Goal: Information Seeking & Learning: Learn about a topic

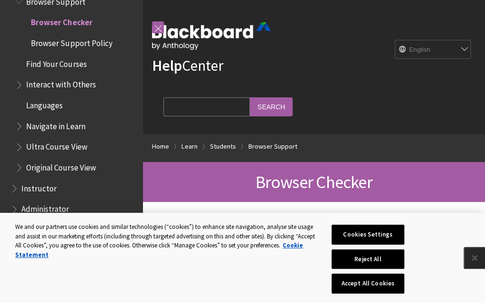
click at [465, 257] on button "Close" at bounding box center [474, 257] width 21 height 21
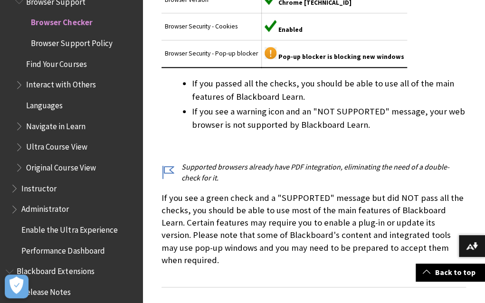
scroll to position [374, 0]
click at [292, 60] on span "Pop-up blocker is blocking new windows" at bounding box center [341, 56] width 126 height 8
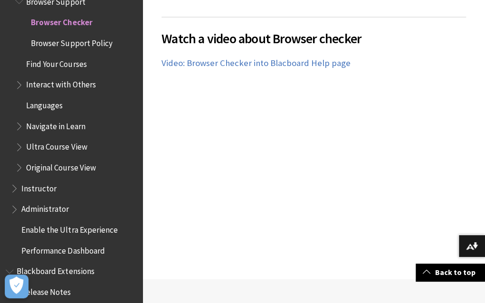
scroll to position [646, 0]
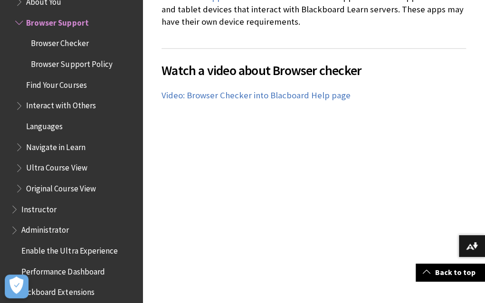
scroll to position [957, 0]
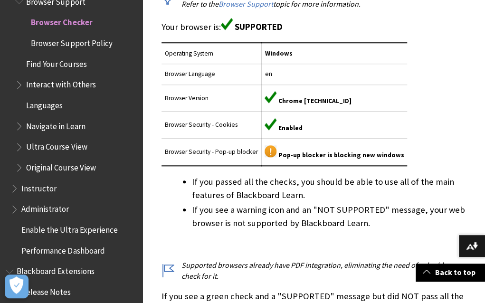
scroll to position [276, 0]
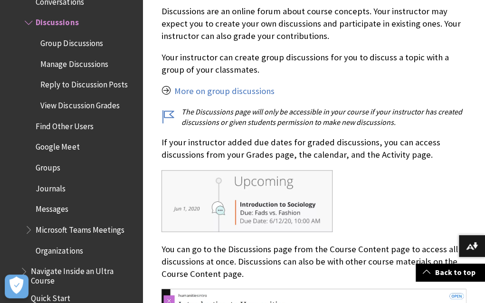
scroll to position [525, 0]
